Goal: Find specific page/section: Find specific page/section

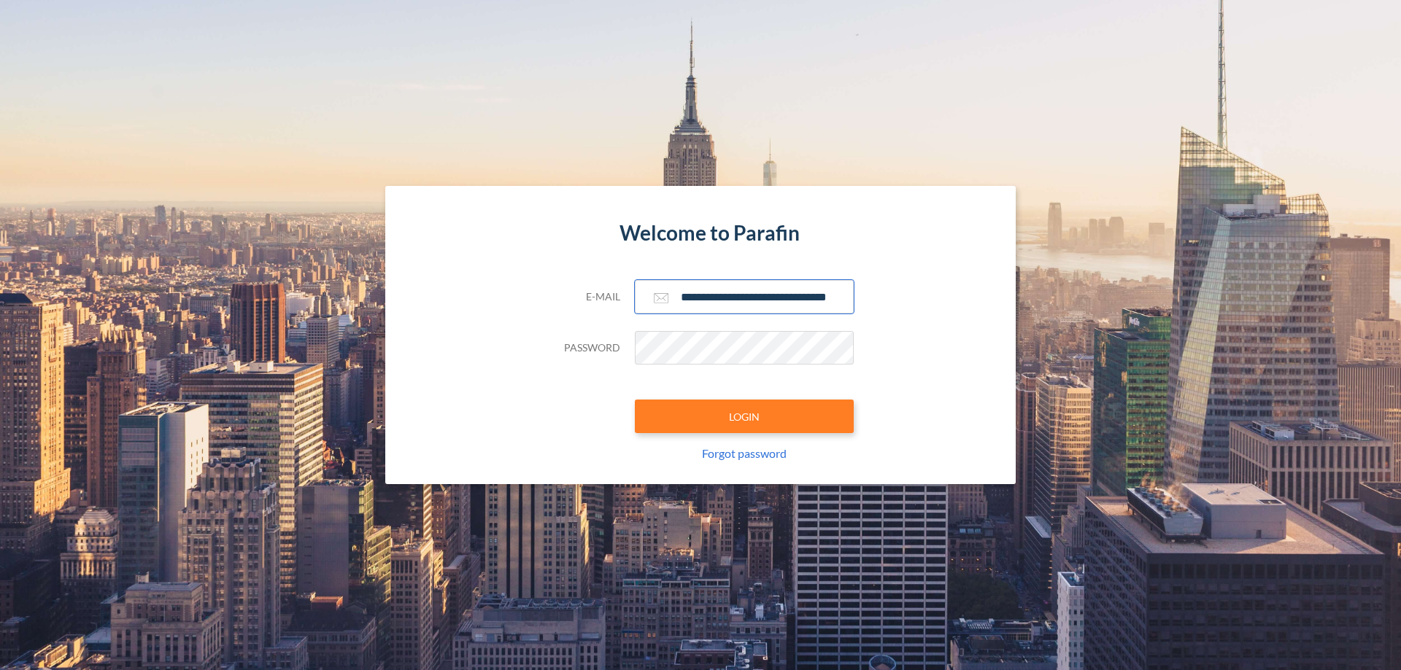
type input "**********"
click at [744, 417] on button "LOGIN" at bounding box center [744, 417] width 219 height 34
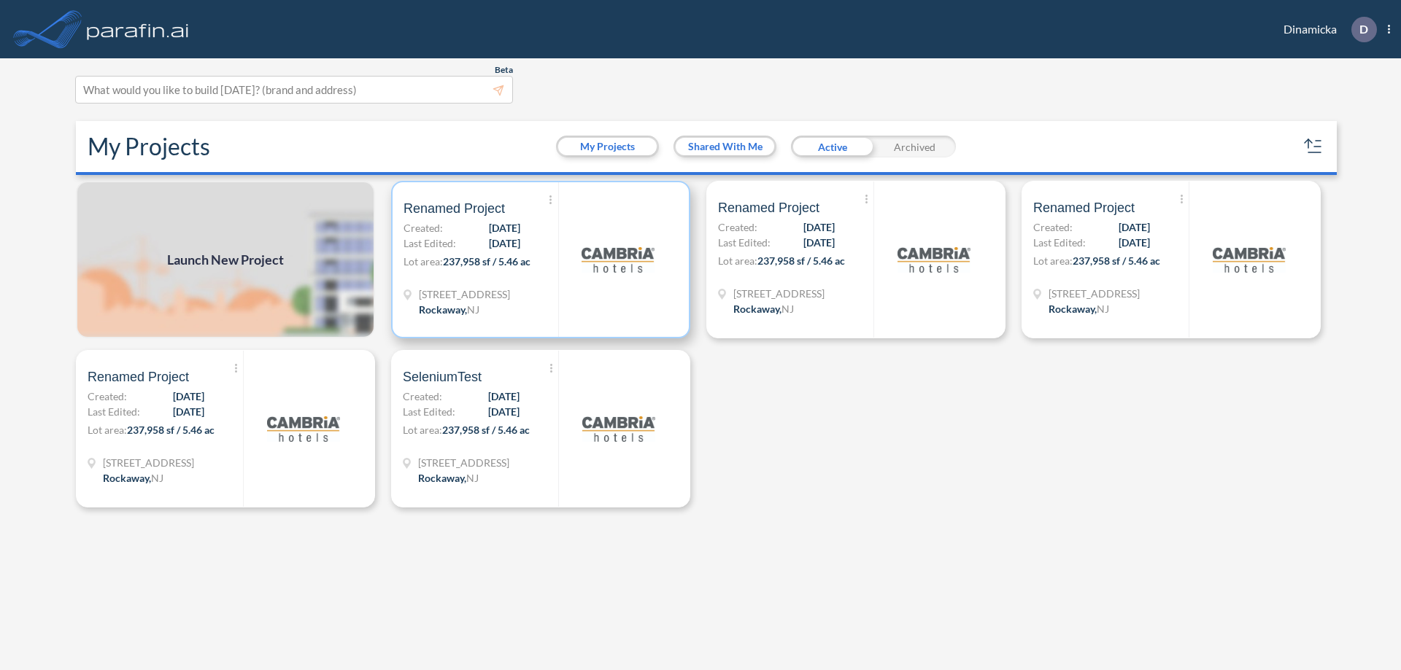
scroll to position [4, 0]
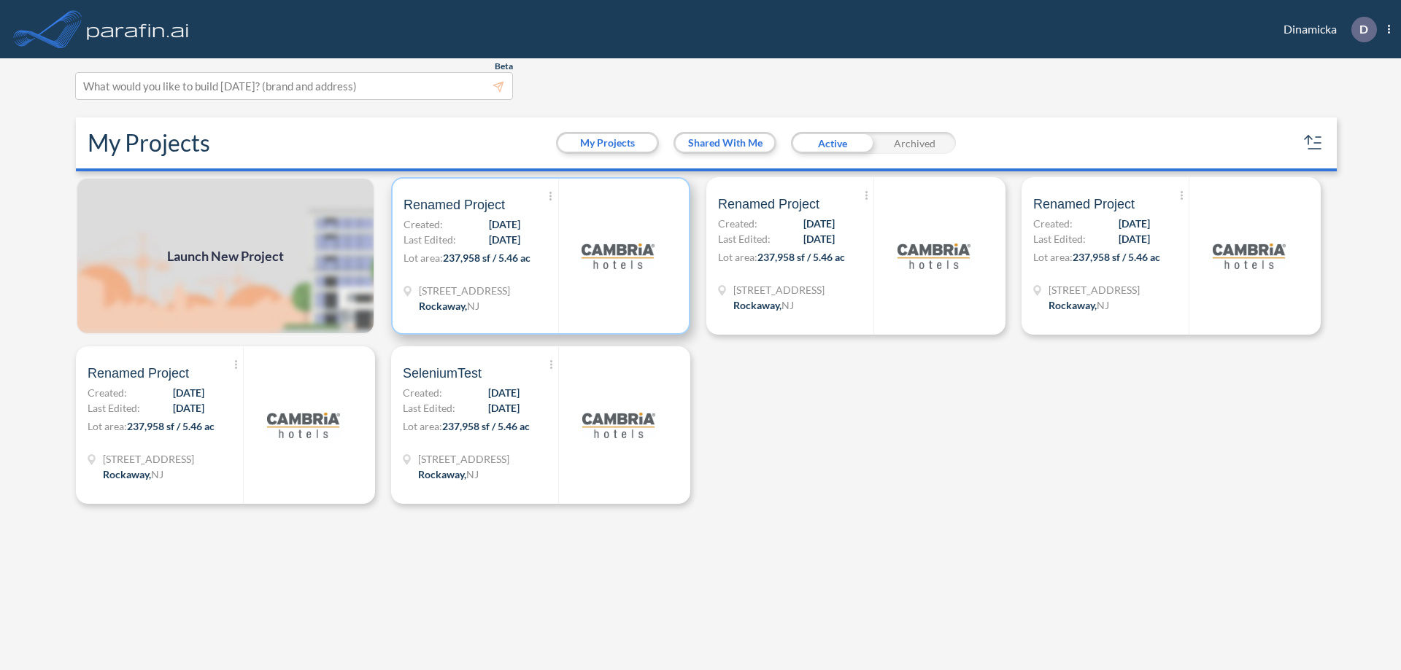
click at [541, 256] on p "Lot area: 237,958 sf / 5.46 ac" at bounding box center [480, 260] width 155 height 21
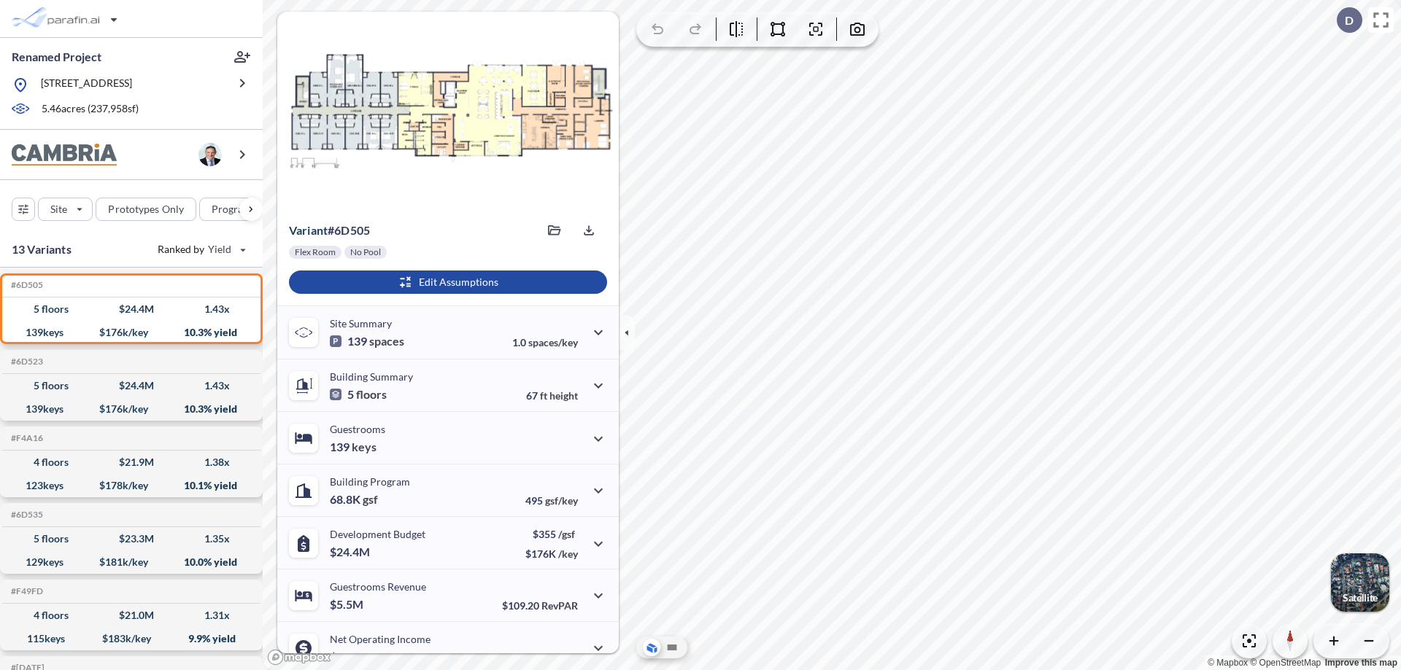
scroll to position [74, 0]
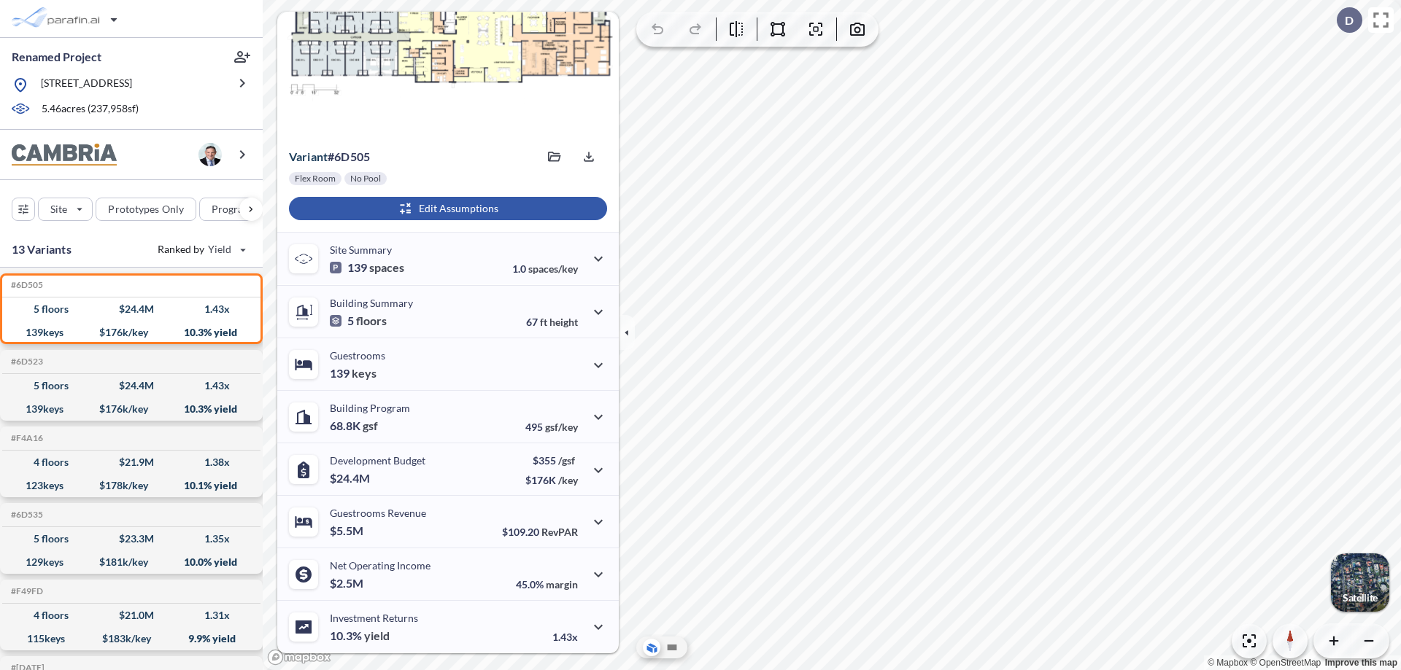
click at [446, 209] on div "button" at bounding box center [448, 208] width 318 height 23
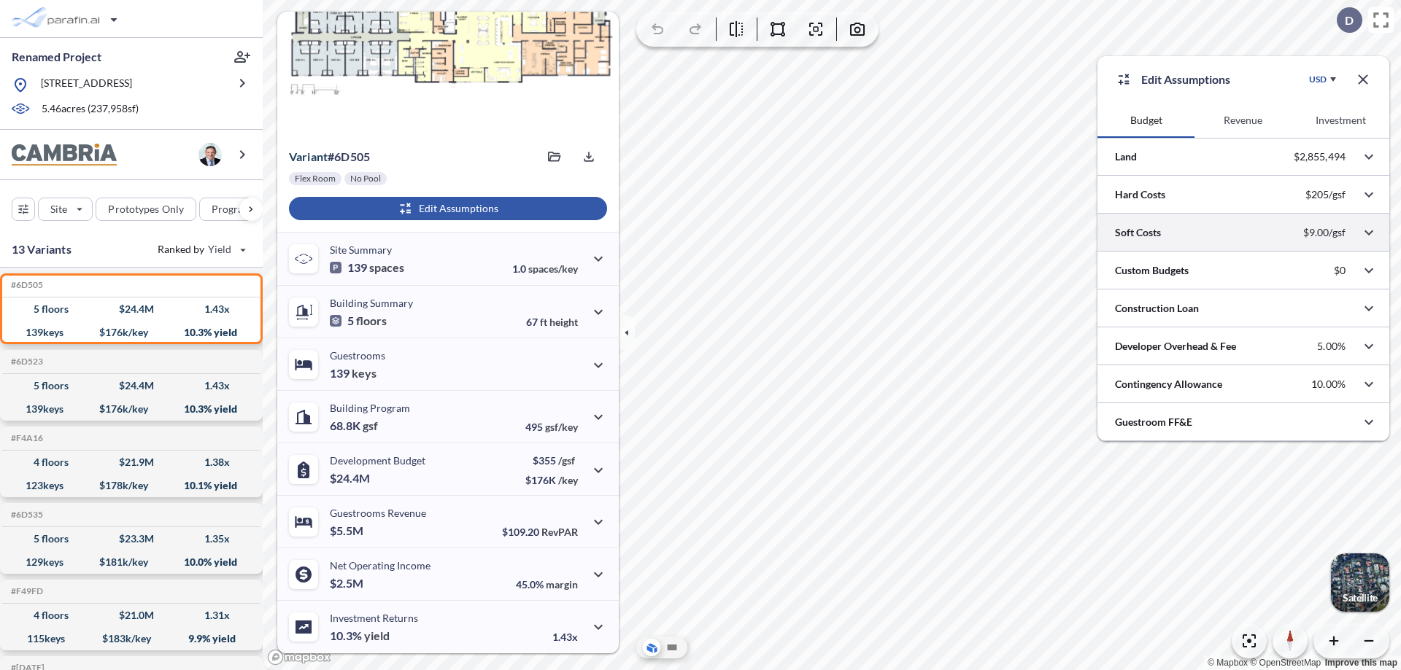
click at [1243, 233] on div at bounding box center [1243, 232] width 292 height 37
